Goal: Task Accomplishment & Management: Manage account settings

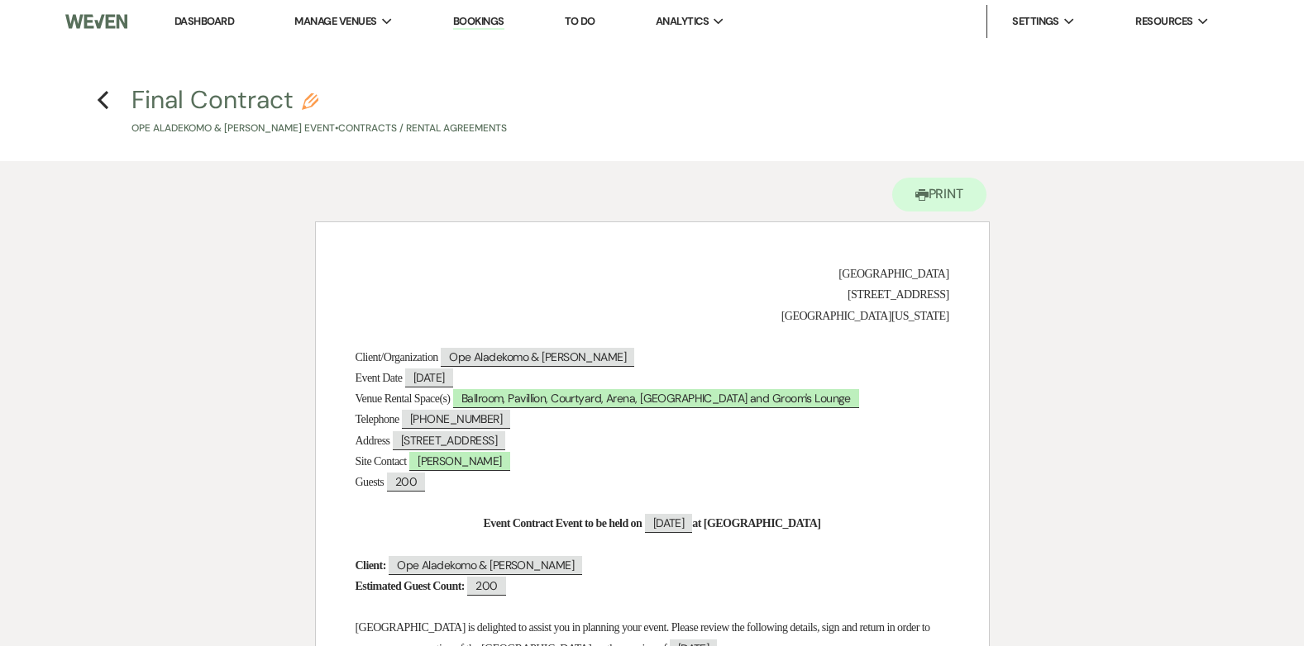
click at [209, 21] on link "Dashboard" at bounding box center [204, 21] width 60 height 14
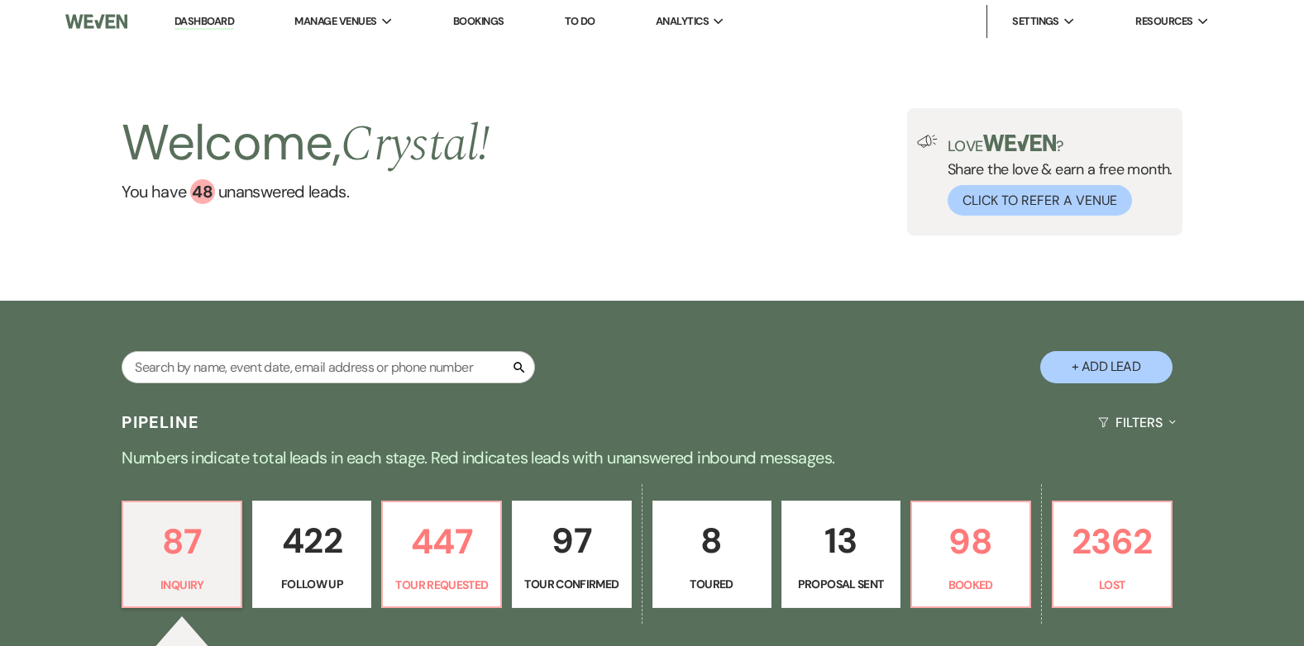
click at [487, 19] on link "Bookings" at bounding box center [478, 21] width 51 height 14
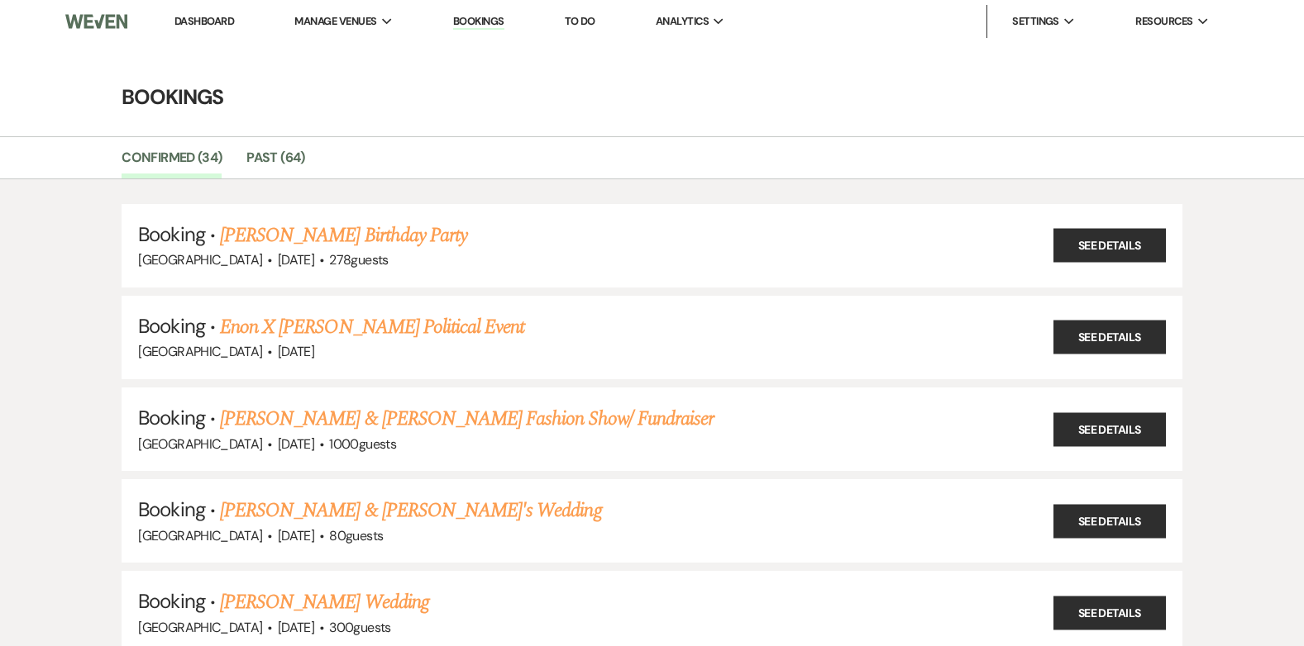
click at [473, 21] on link "Bookings" at bounding box center [478, 22] width 51 height 16
click at [478, 15] on link "Bookings" at bounding box center [478, 22] width 51 height 16
